Goal: Task Accomplishment & Management: Use online tool/utility

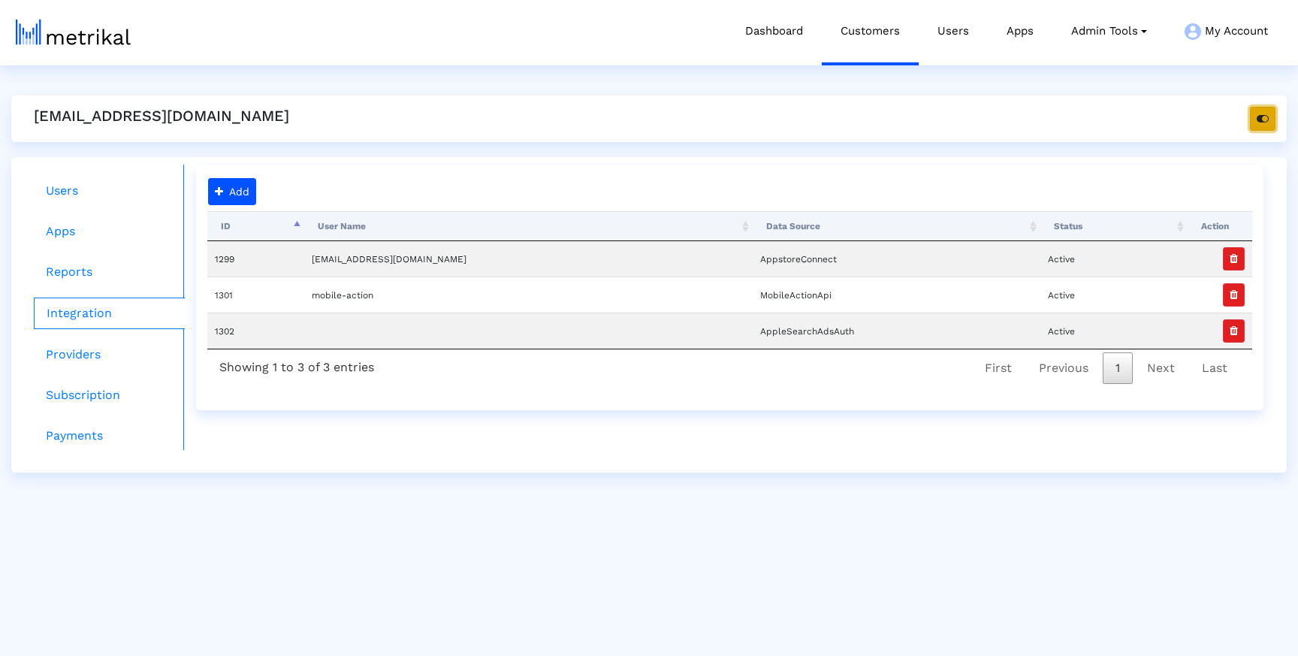
click at [1250, 118] on button "button" at bounding box center [1263, 119] width 26 height 24
click at [882, 43] on link "Customers" at bounding box center [870, 31] width 97 height 62
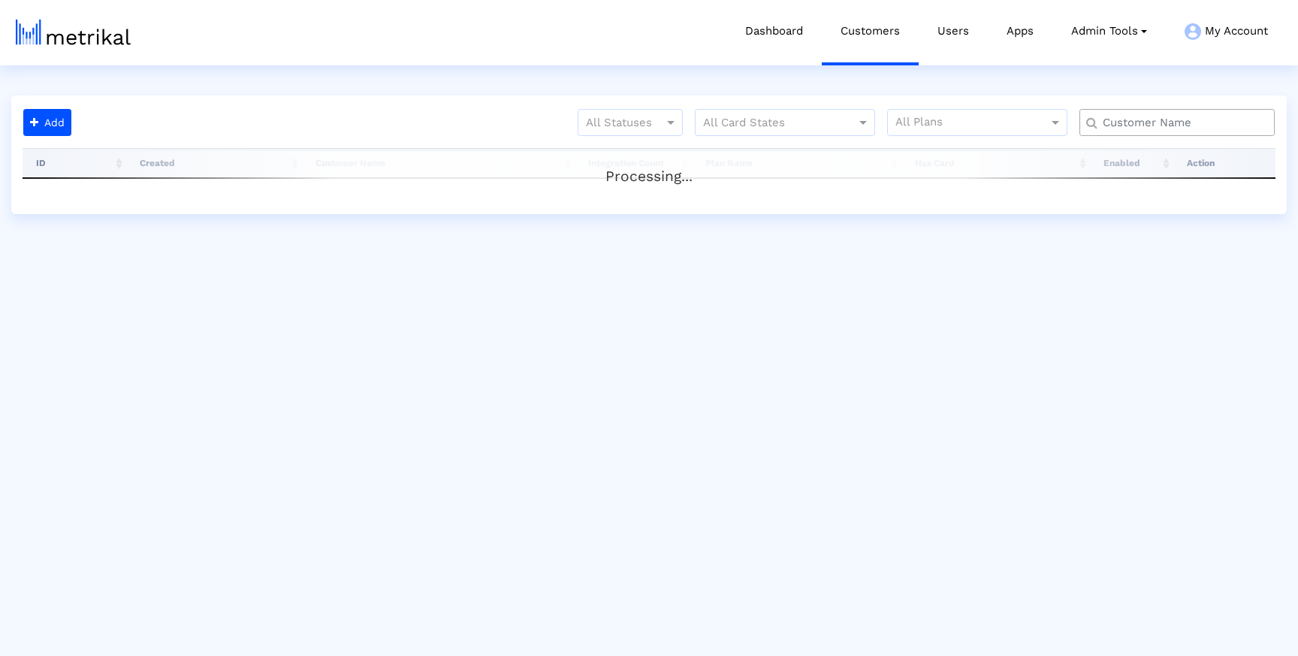
click at [1112, 116] on input "text" at bounding box center [1181, 123] width 177 height 16
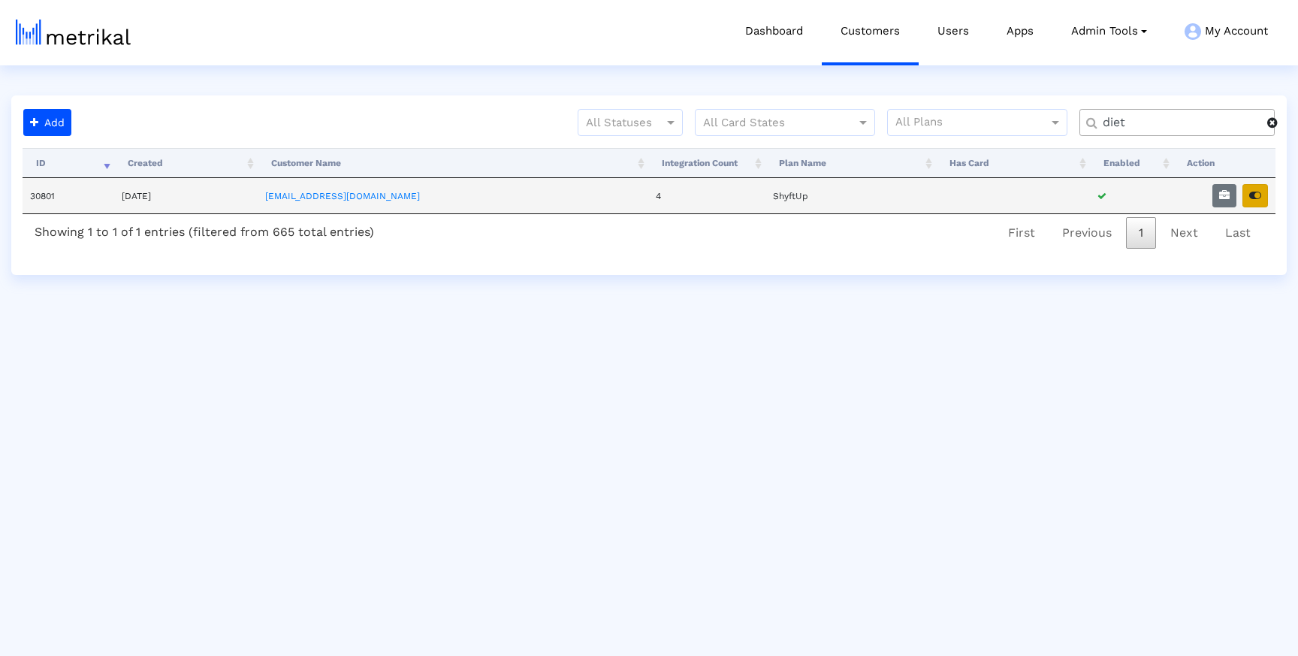
type input "diet"
click at [1258, 192] on icon "button" at bounding box center [1256, 195] width 12 height 11
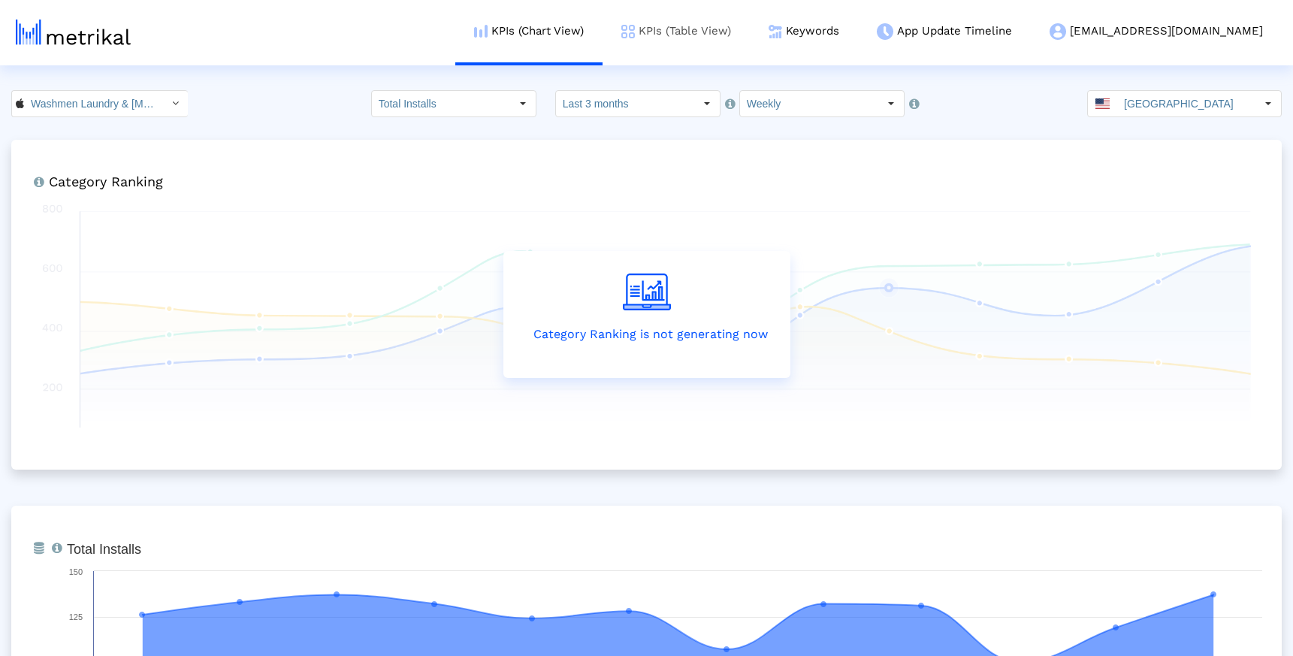
click at [726, 32] on link "KPIs (Table View)" at bounding box center [676, 31] width 147 height 62
click at [750, 39] on link "KPIs (Table View)" at bounding box center [676, 31] width 147 height 62
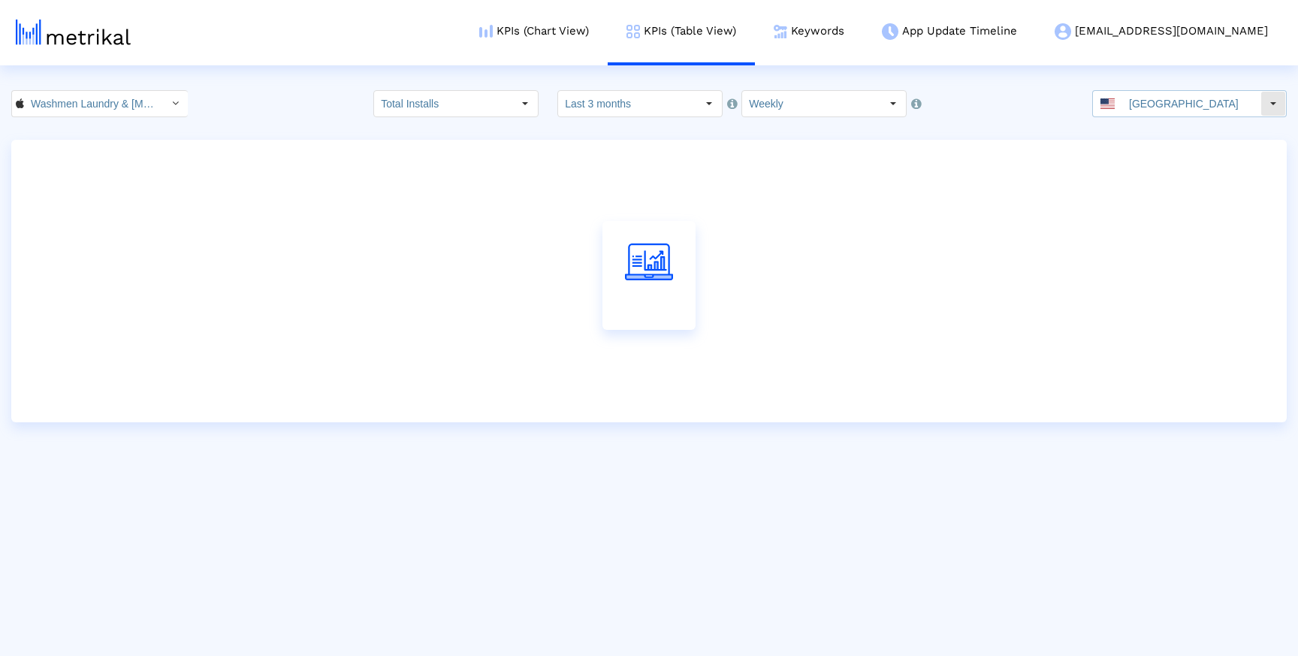
click at [1225, 103] on input "[GEOGRAPHIC_DATA]" at bounding box center [1192, 104] width 138 height 26
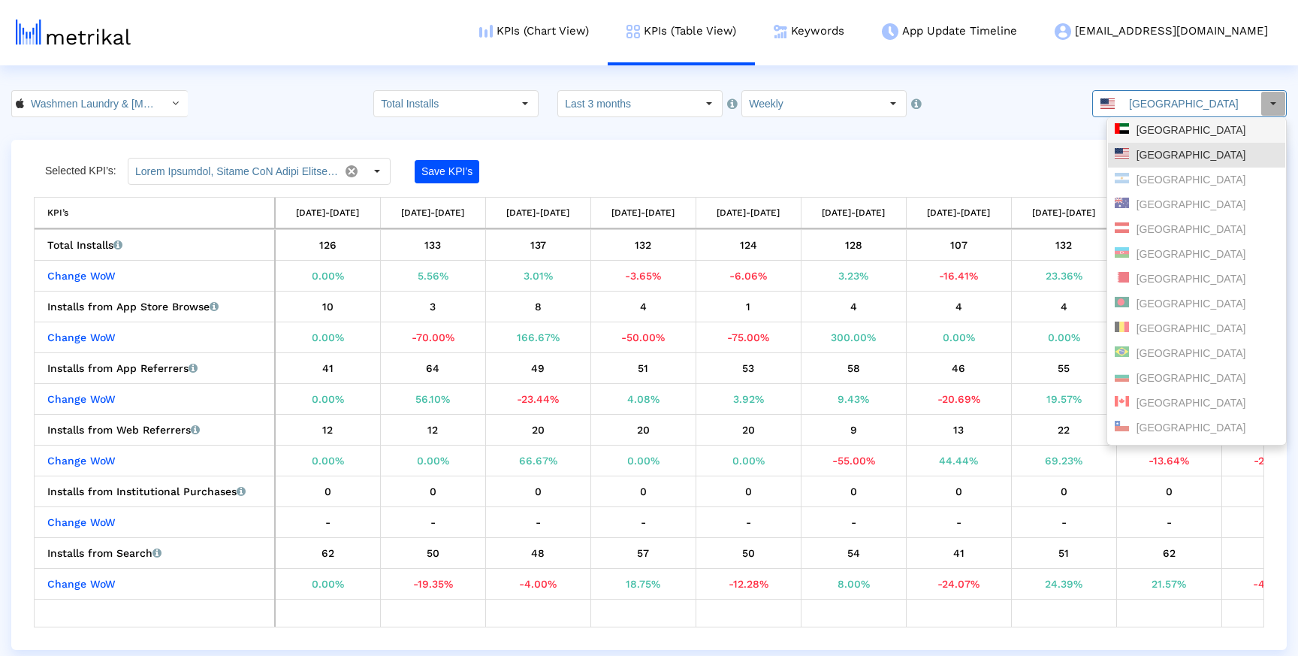
click at [1211, 134] on div "[GEOGRAPHIC_DATA]" at bounding box center [1197, 130] width 164 height 14
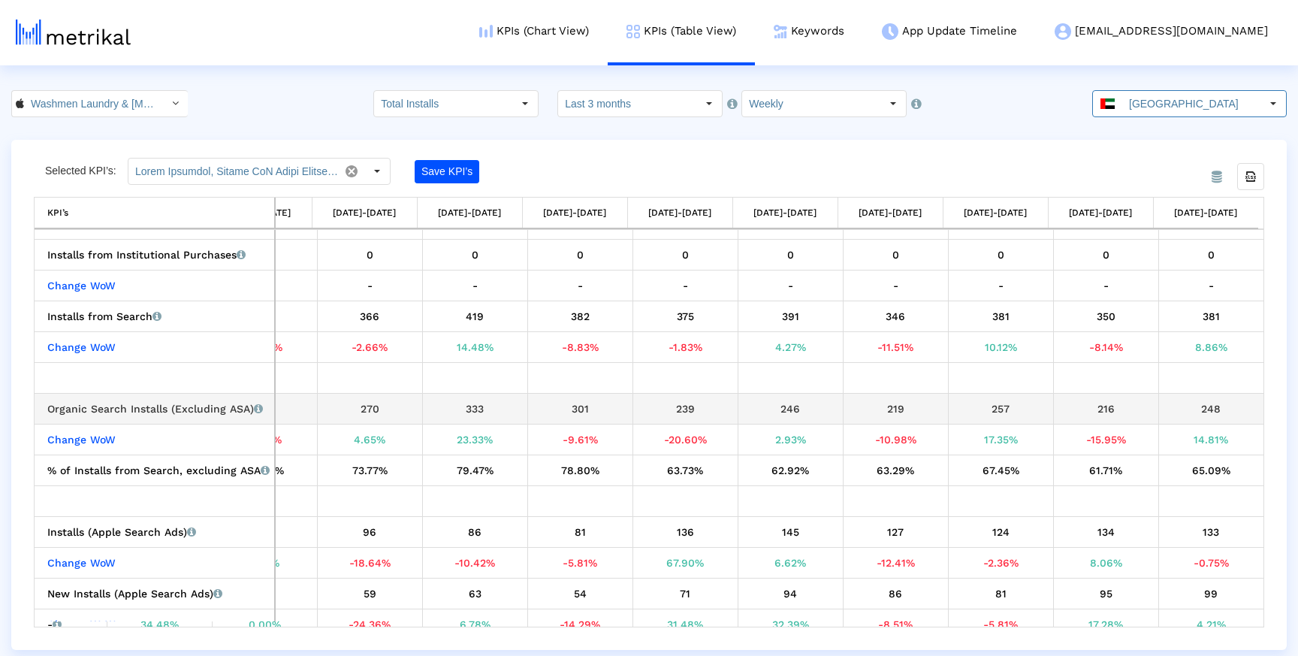
scroll to position [295, 0]
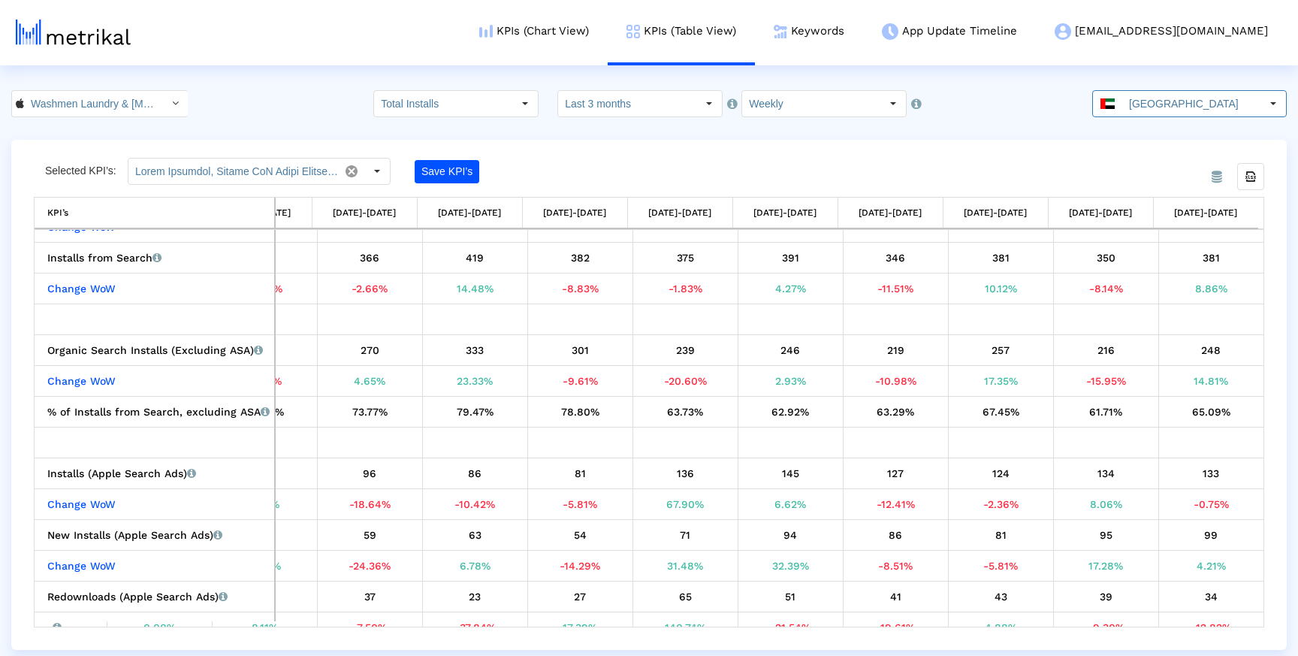
click at [522, 168] on div "Save KPI’s" at bounding box center [527, 171] width 225 height 27
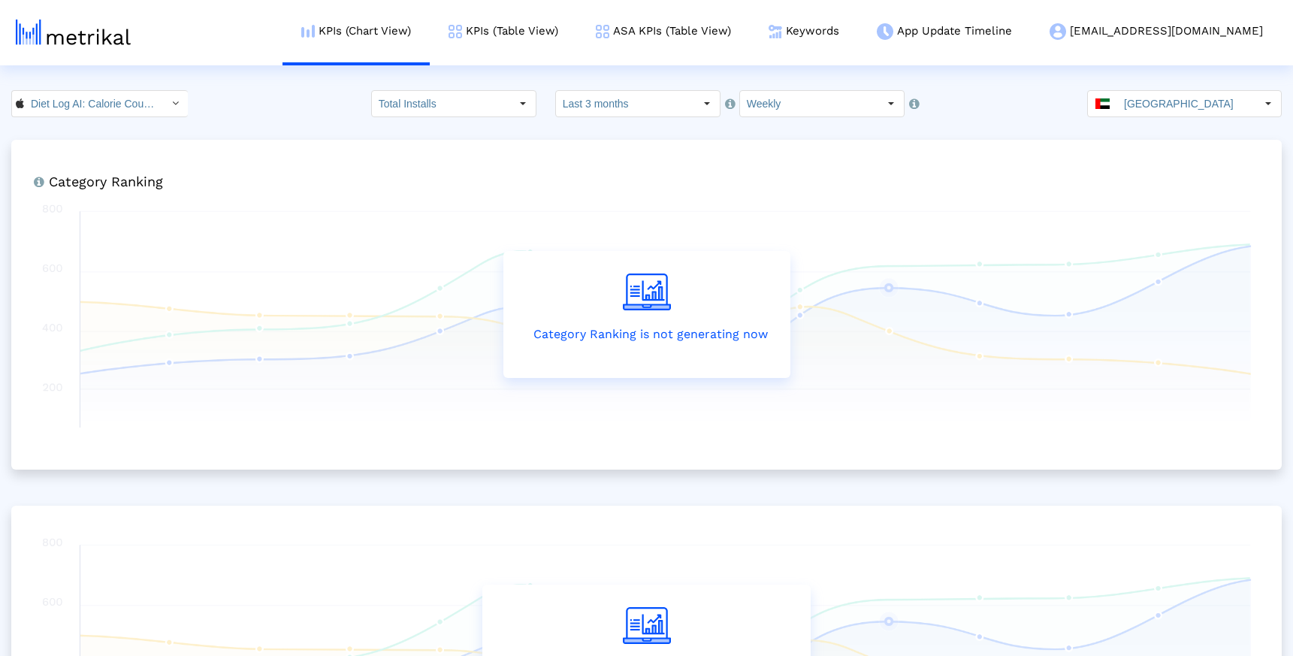
click at [1153, 97] on input "[GEOGRAPHIC_DATA]" at bounding box center [1186, 104] width 138 height 26
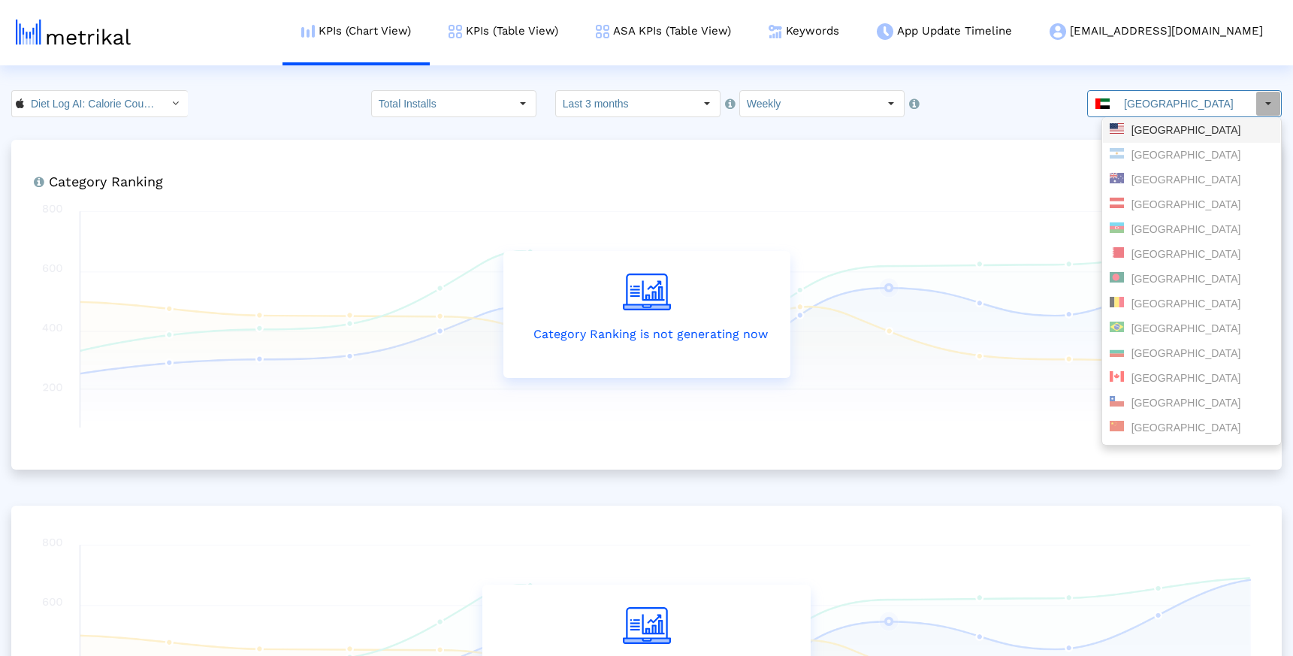
click at [1161, 133] on div "[GEOGRAPHIC_DATA]" at bounding box center [1192, 130] width 164 height 14
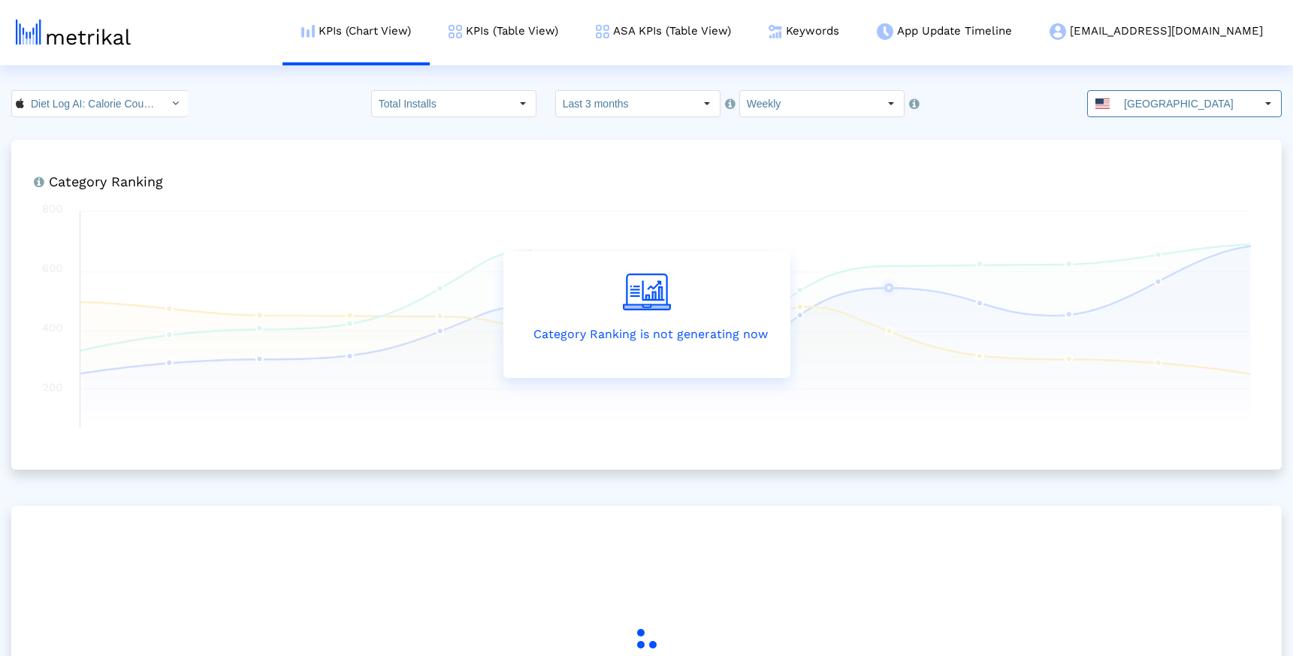
click at [961, 85] on html "KPIs (Chart View) KPIs (Table View) ASA KPIs (Table View) Keywords App Update T…" at bounding box center [646, 404] width 1293 height 808
click at [569, 32] on link "KPIs (Table View)" at bounding box center [503, 31] width 147 height 62
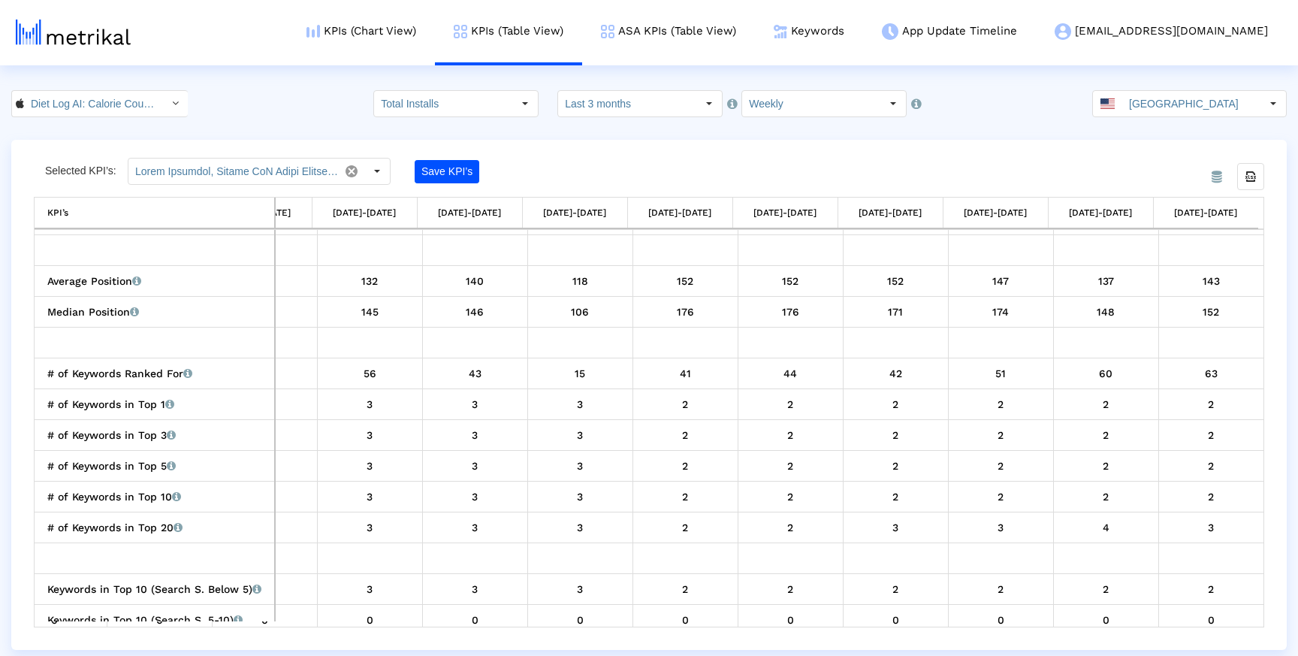
click at [541, 185] on div "Selected KPI’s: Save KPI’s Export all data KPI’s KPI’s [DATE]-[DATE] [DATE]-[DA…" at bounding box center [649, 393] width 1231 height 470
